Goal: Navigation & Orientation: Understand site structure

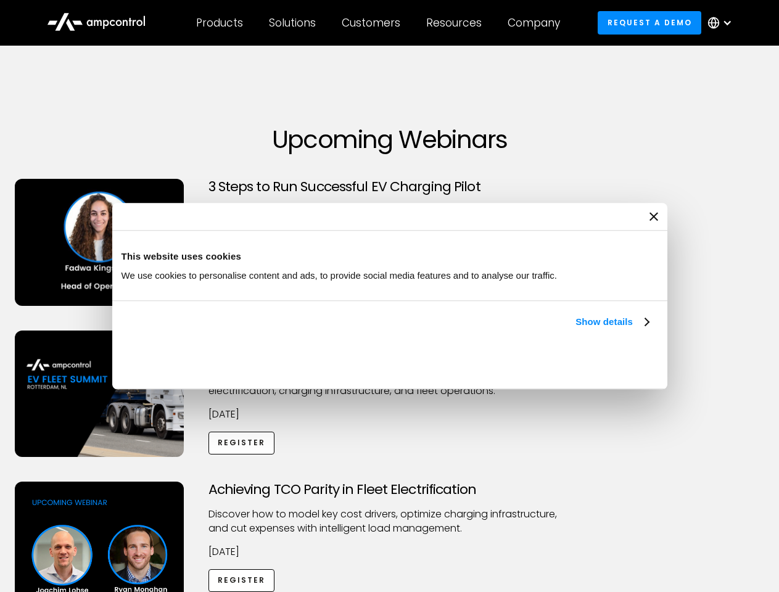
click at [576, 329] on link "Show details" at bounding box center [612, 322] width 73 height 15
click at [0, 0] on div "Necessary cookies help make a website usable by enabling basic functions like p…" at bounding box center [0, 0] width 0 height 0
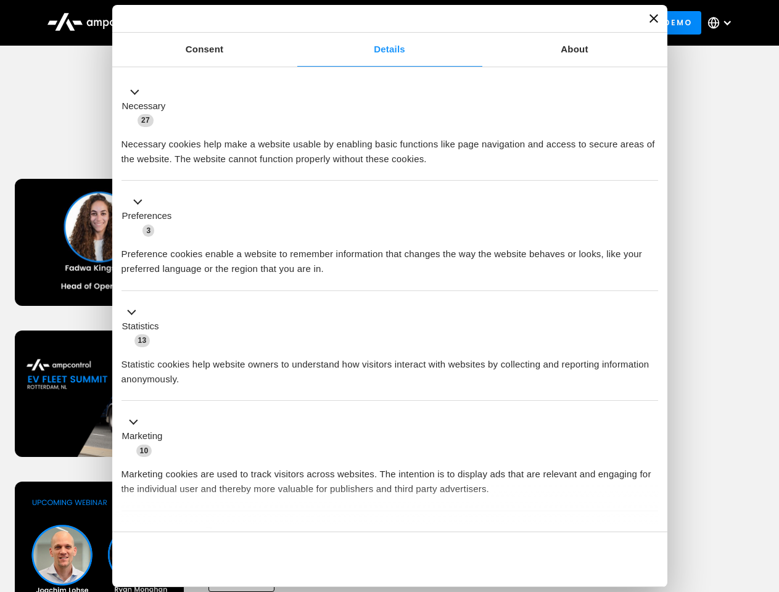
click at [766, 497] on div "Achieving TCO Parity in Fleet Electrification Discover how to model key cost dr…" at bounding box center [389, 579] width 775 height 194
click at [379, 23] on div "Customers" at bounding box center [371, 23] width 59 height 14
click at [219, 23] on div "Products" at bounding box center [219, 23] width 47 height 14
click at [293, 23] on div "Solutions" at bounding box center [292, 23] width 47 height 14
click at [373, 23] on div "Customers" at bounding box center [371, 23] width 59 height 14
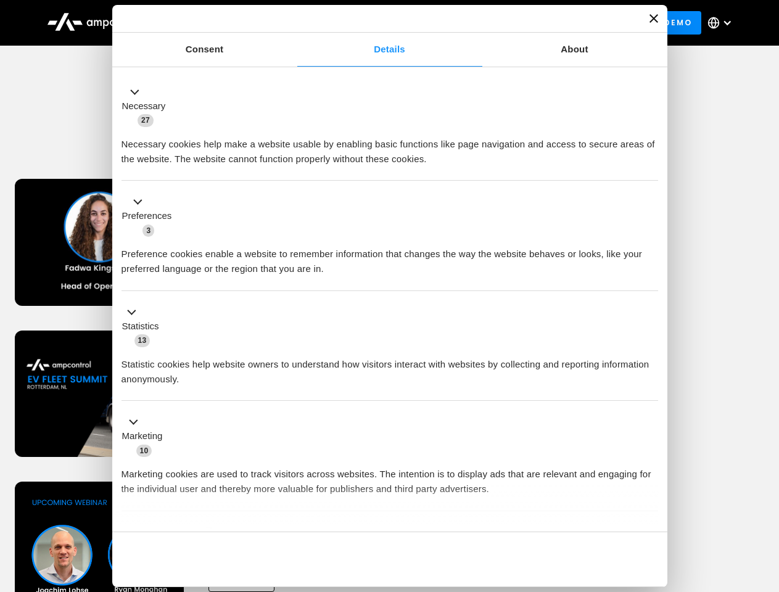
click at [457, 23] on div "Resources" at bounding box center [454, 23] width 56 height 14
click at [538, 23] on div "Company" at bounding box center [534, 23] width 52 height 14
click at [723, 23] on div at bounding box center [728, 23] width 10 height 10
